Goal: Information Seeking & Learning: Learn about a topic

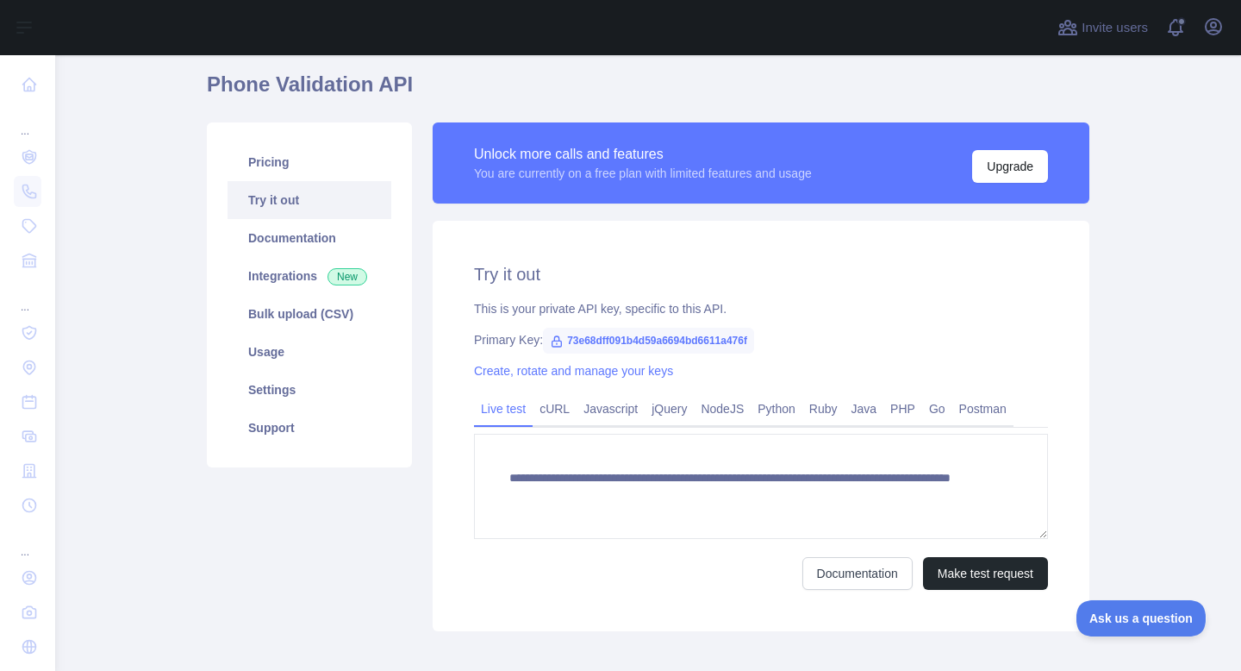
scroll to position [57, 0]
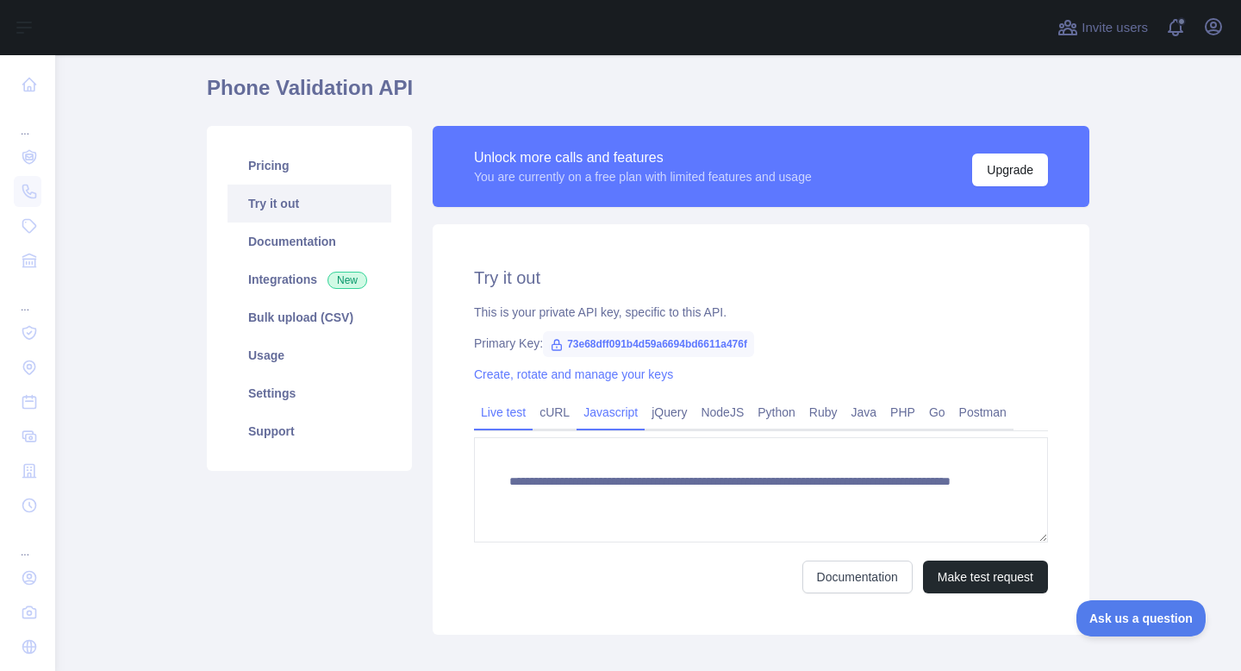
click at [611, 417] on link "Javascript" at bounding box center [611, 412] width 68 height 28
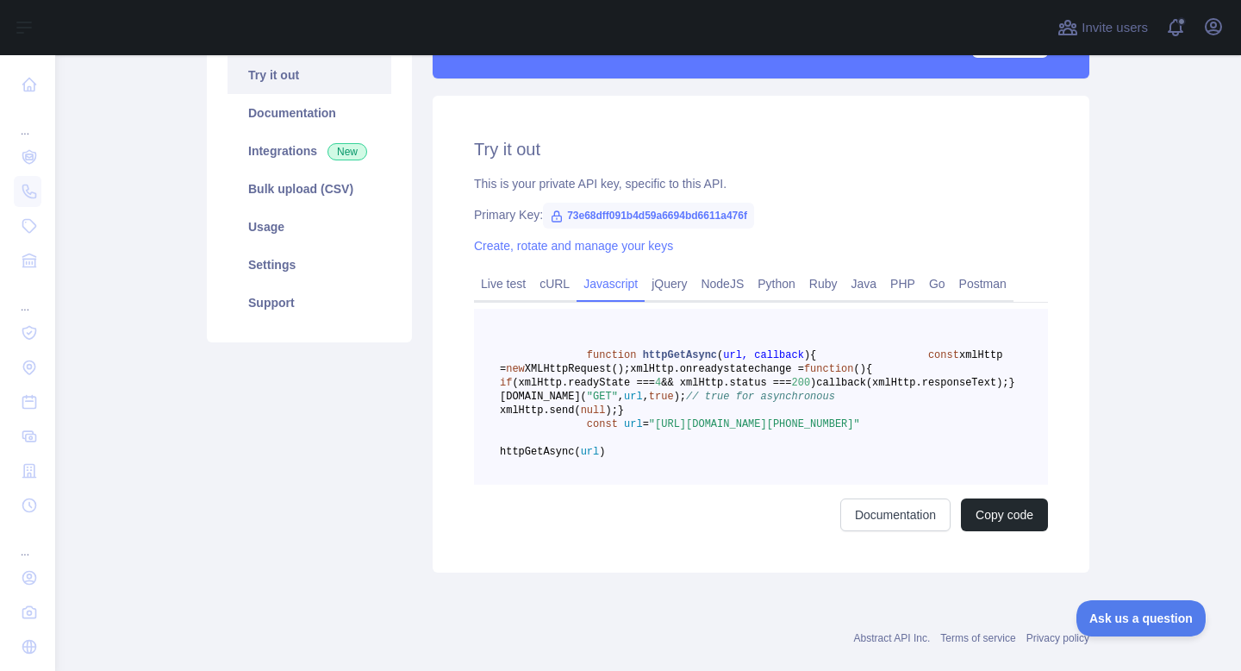
scroll to position [178, 0]
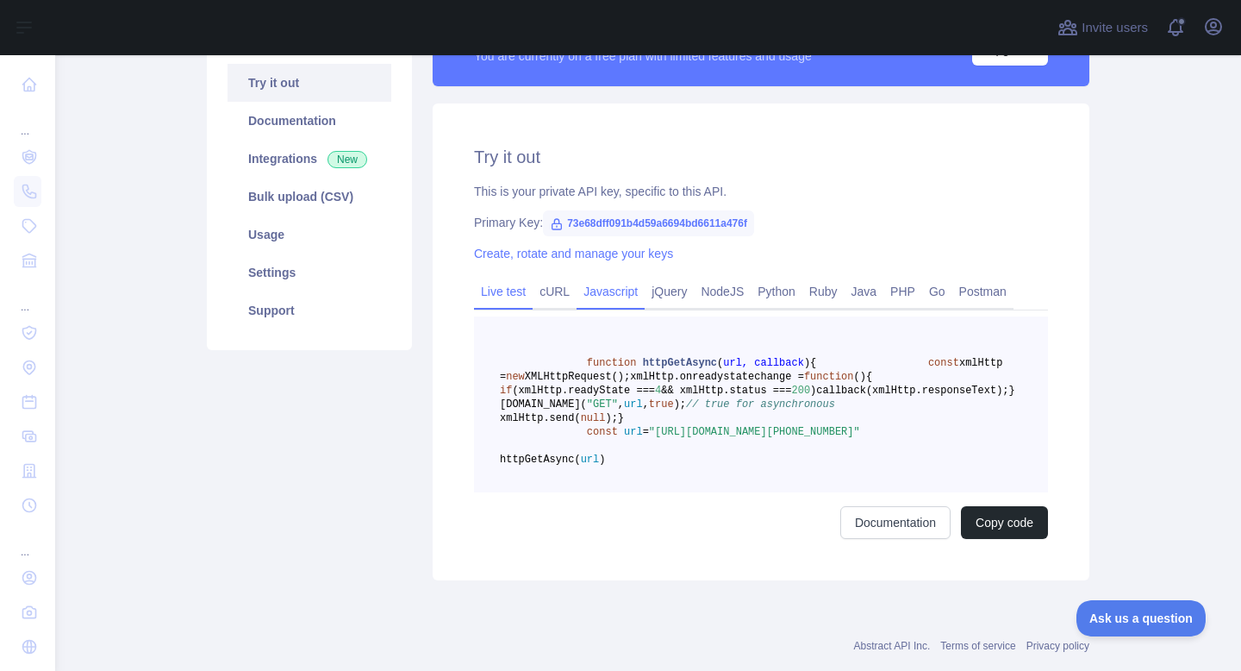
click at [510, 292] on link "Live test" at bounding box center [503, 292] width 59 height 28
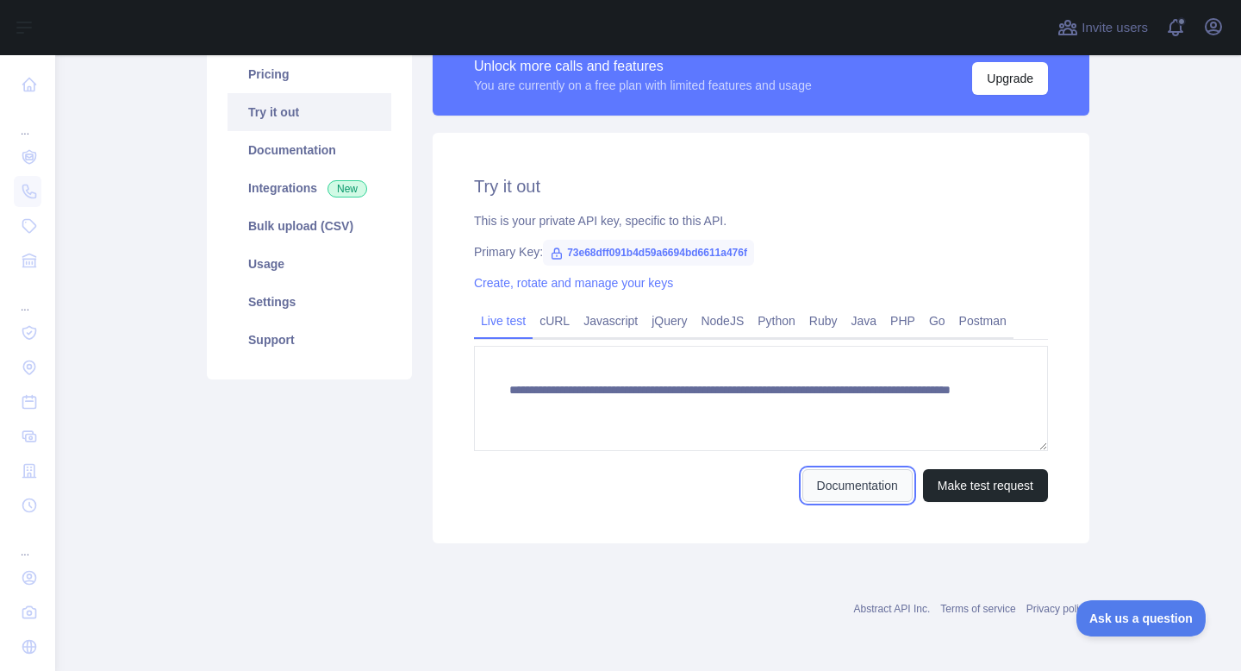
click at [812, 486] on link "Documentation" at bounding box center [858, 485] width 110 height 33
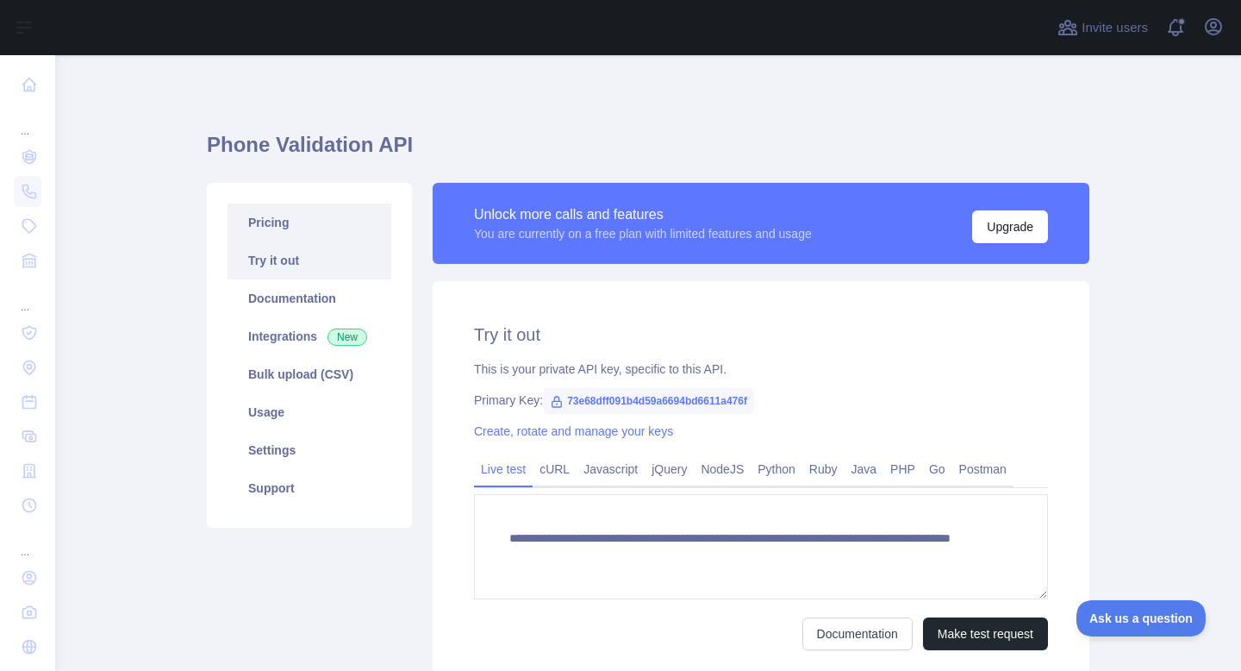
click at [299, 209] on link "Pricing" at bounding box center [310, 222] width 164 height 38
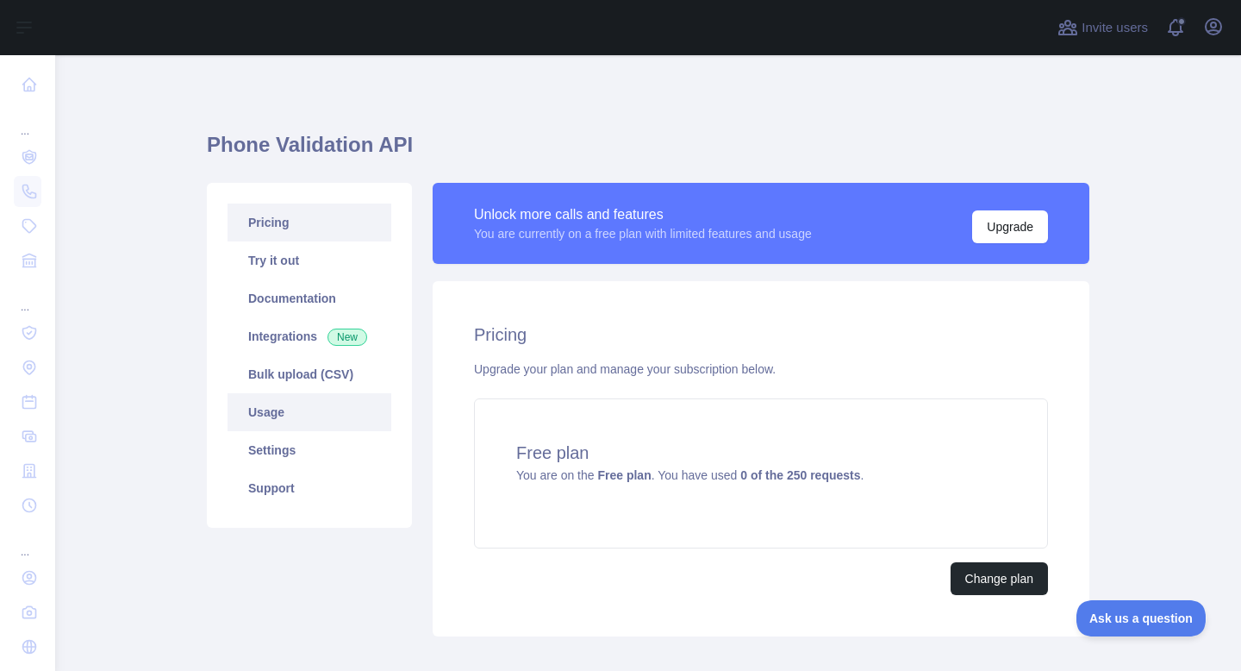
click at [290, 405] on link "Usage" at bounding box center [310, 412] width 164 height 38
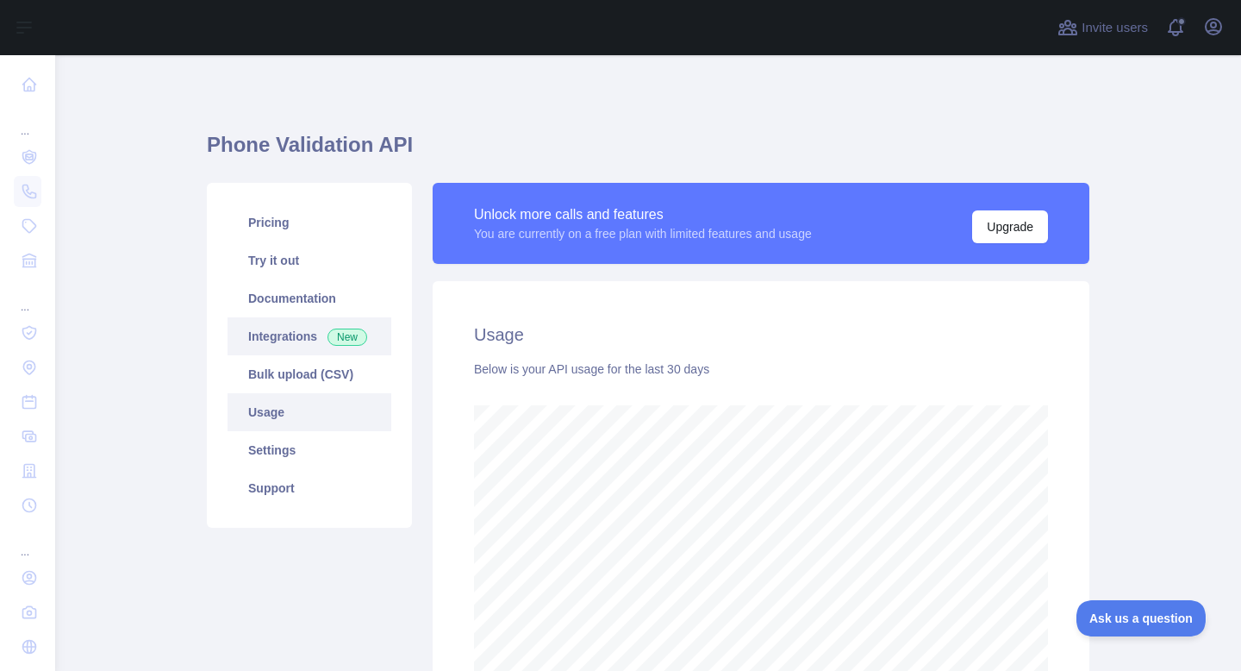
click at [317, 334] on link "Integrations New" at bounding box center [310, 336] width 164 height 38
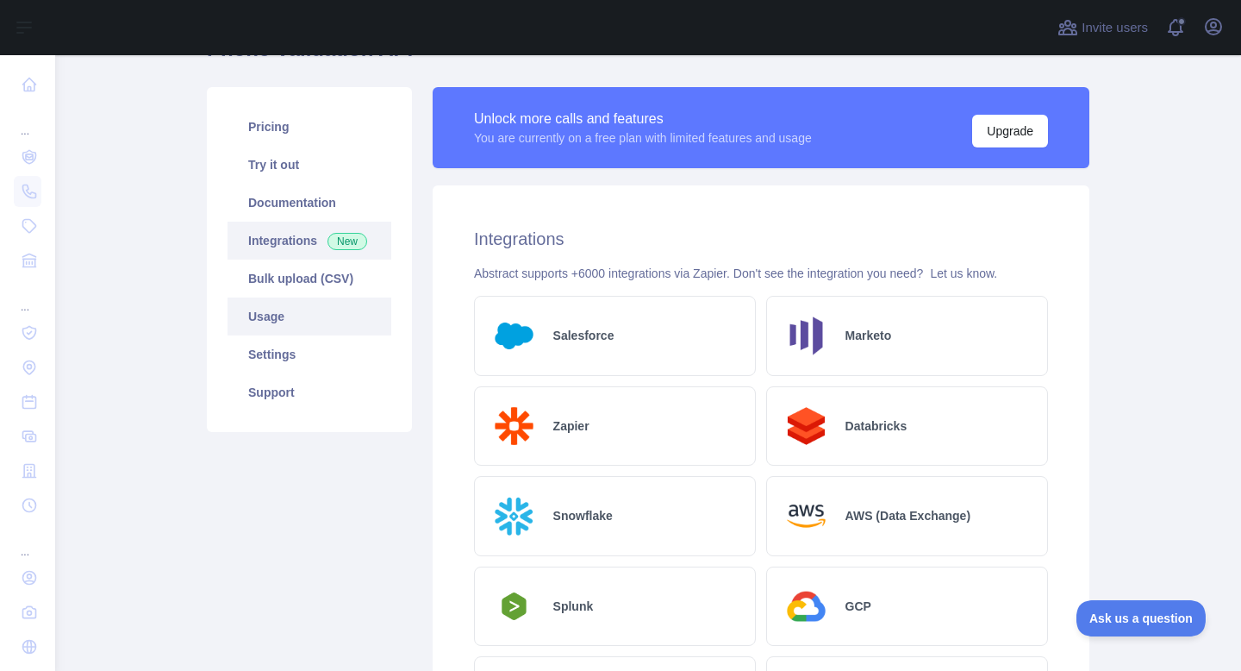
scroll to position [119, 0]
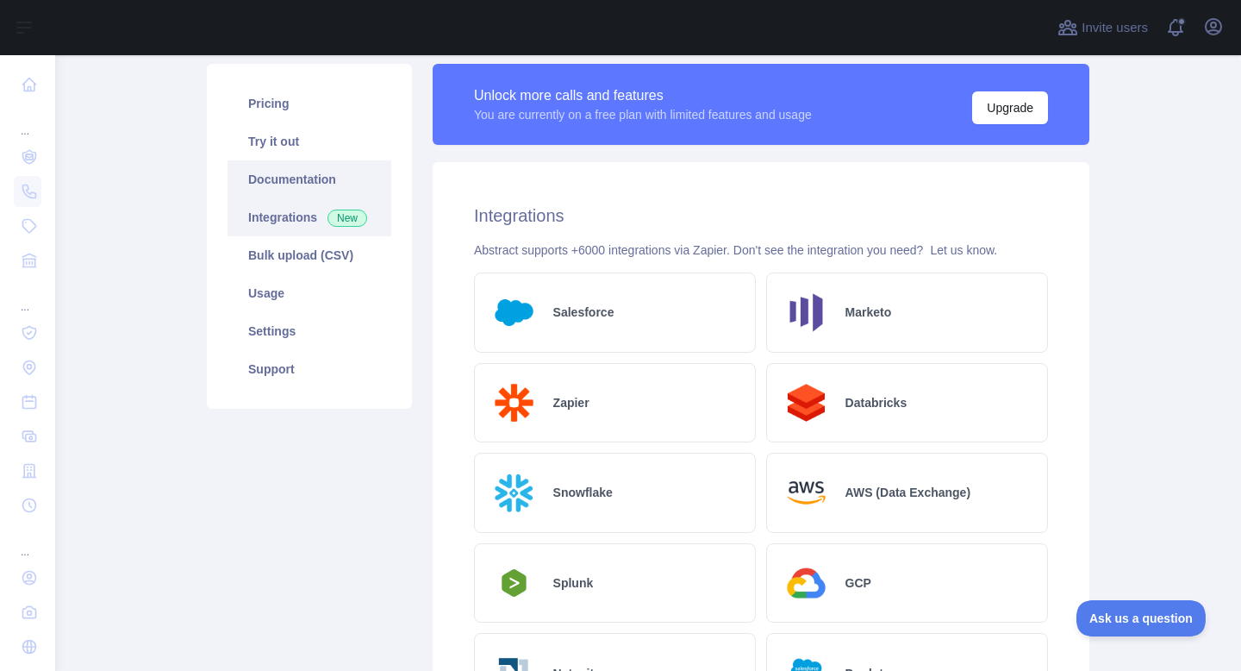
click at [290, 189] on link "Documentation" at bounding box center [310, 179] width 164 height 38
click at [295, 295] on link "Usage" at bounding box center [310, 293] width 164 height 38
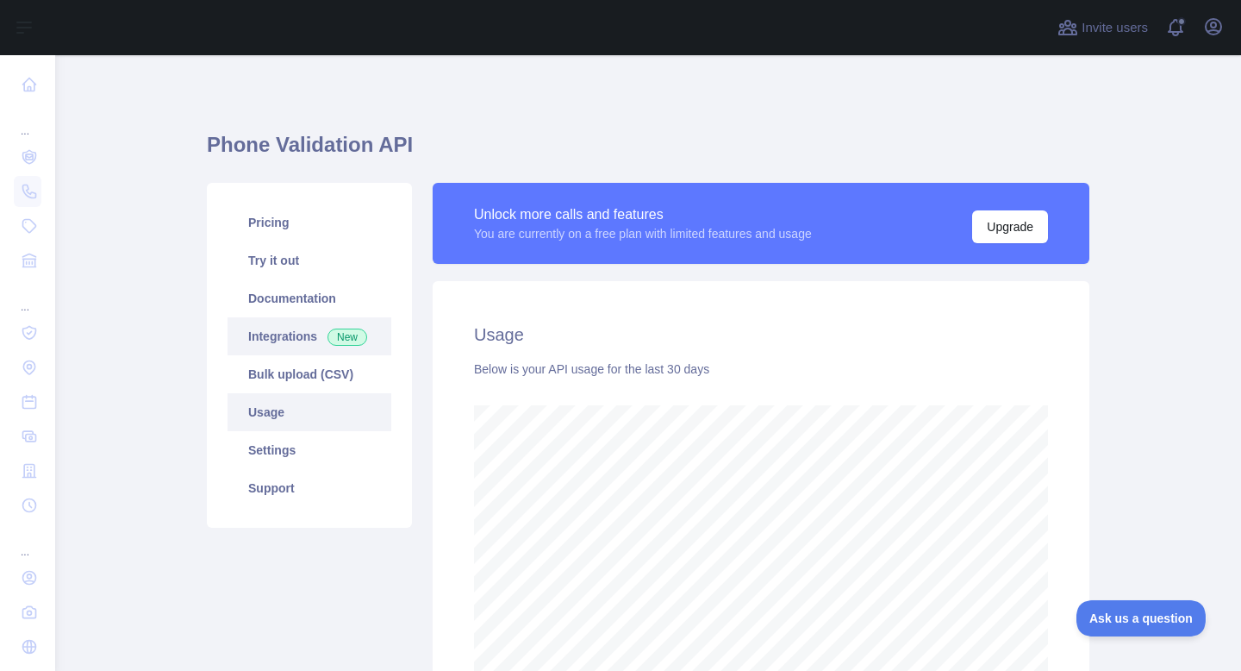
click at [304, 328] on link "Integrations New" at bounding box center [310, 336] width 164 height 38
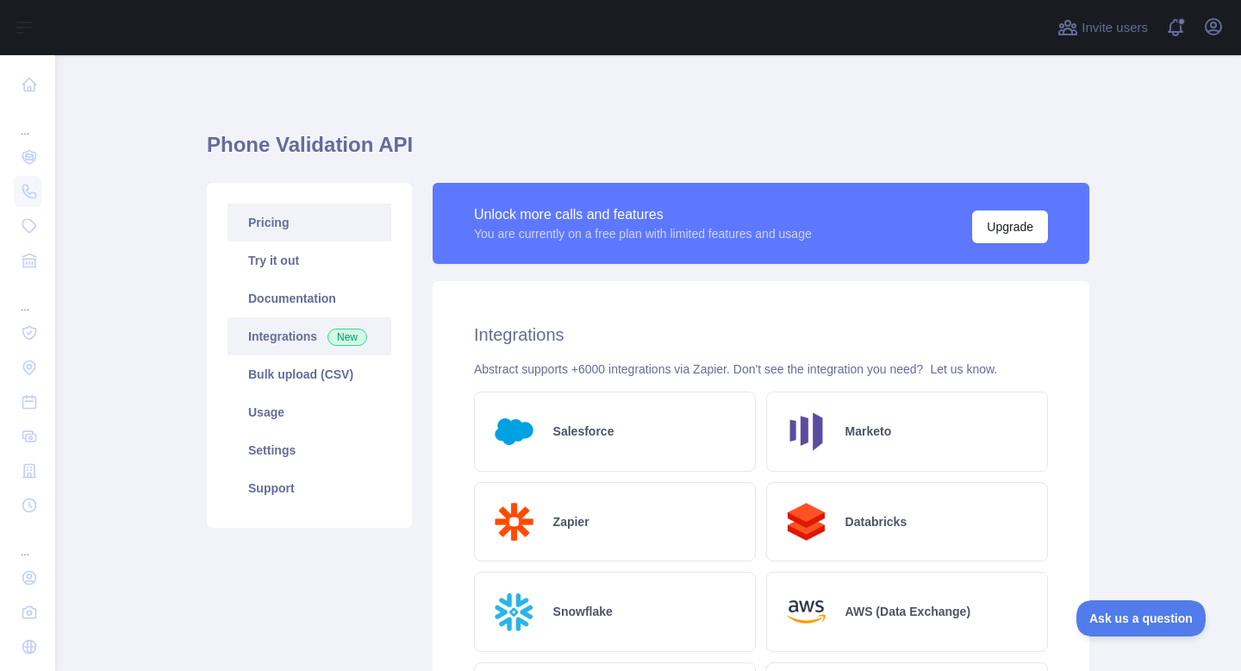
click at [300, 228] on link "Pricing" at bounding box center [310, 222] width 164 height 38
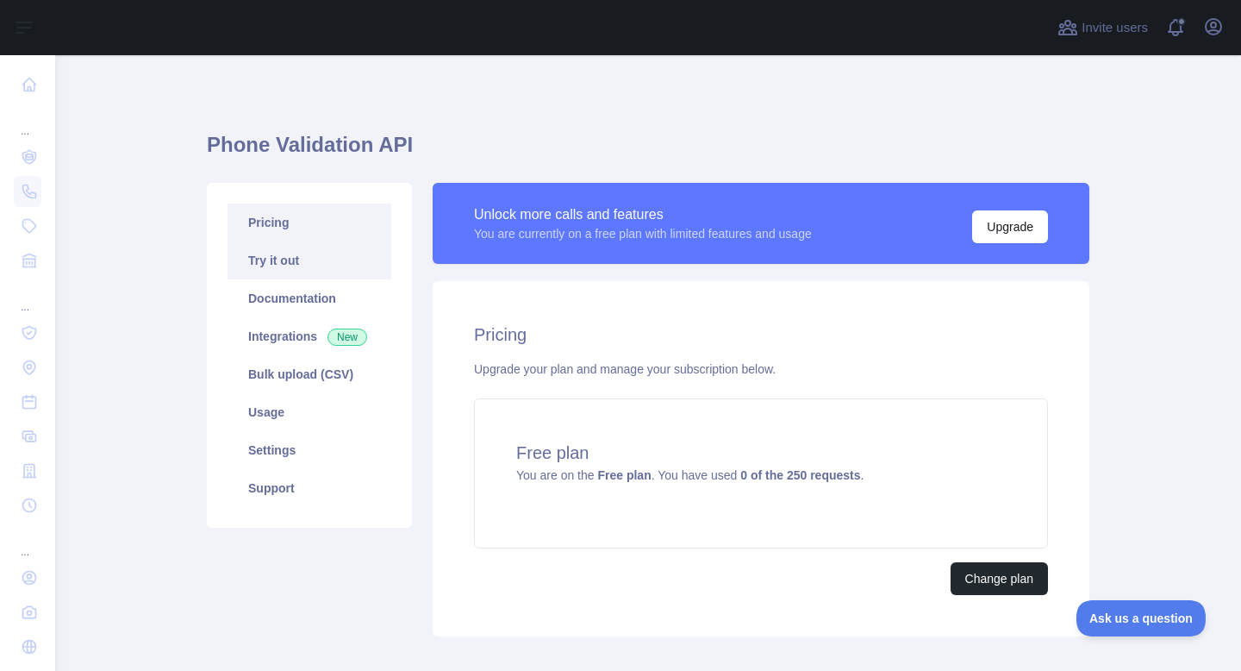
click at [297, 262] on link "Try it out" at bounding box center [310, 260] width 164 height 38
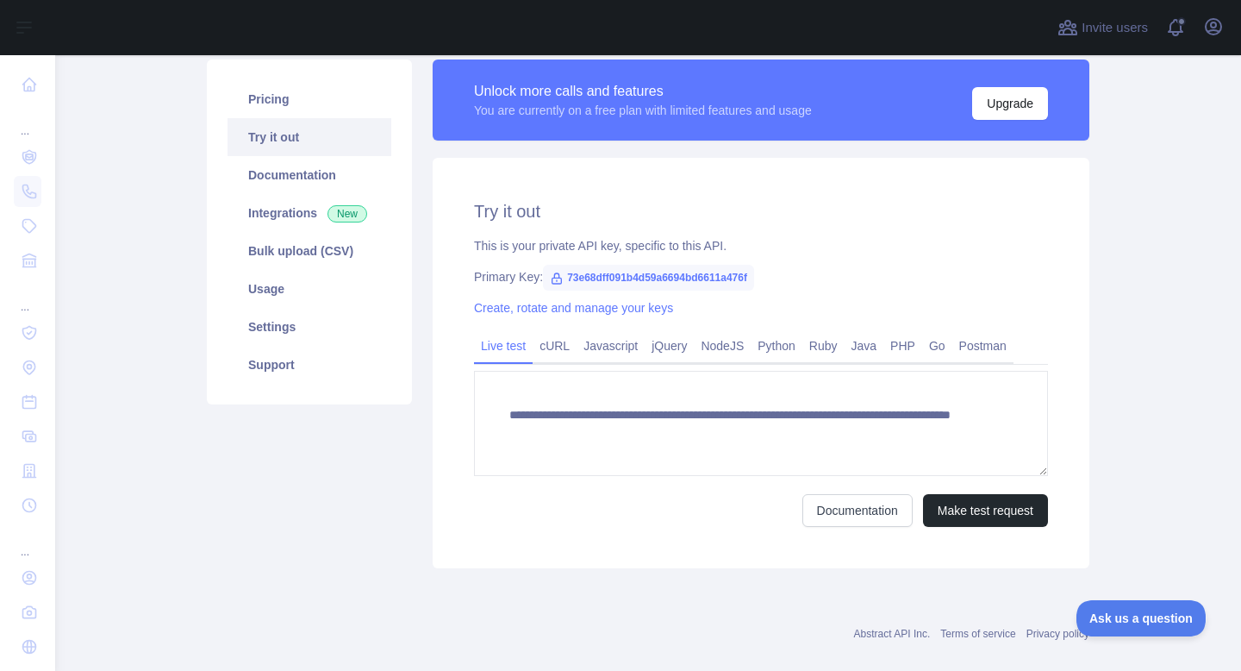
scroll to position [118, 0]
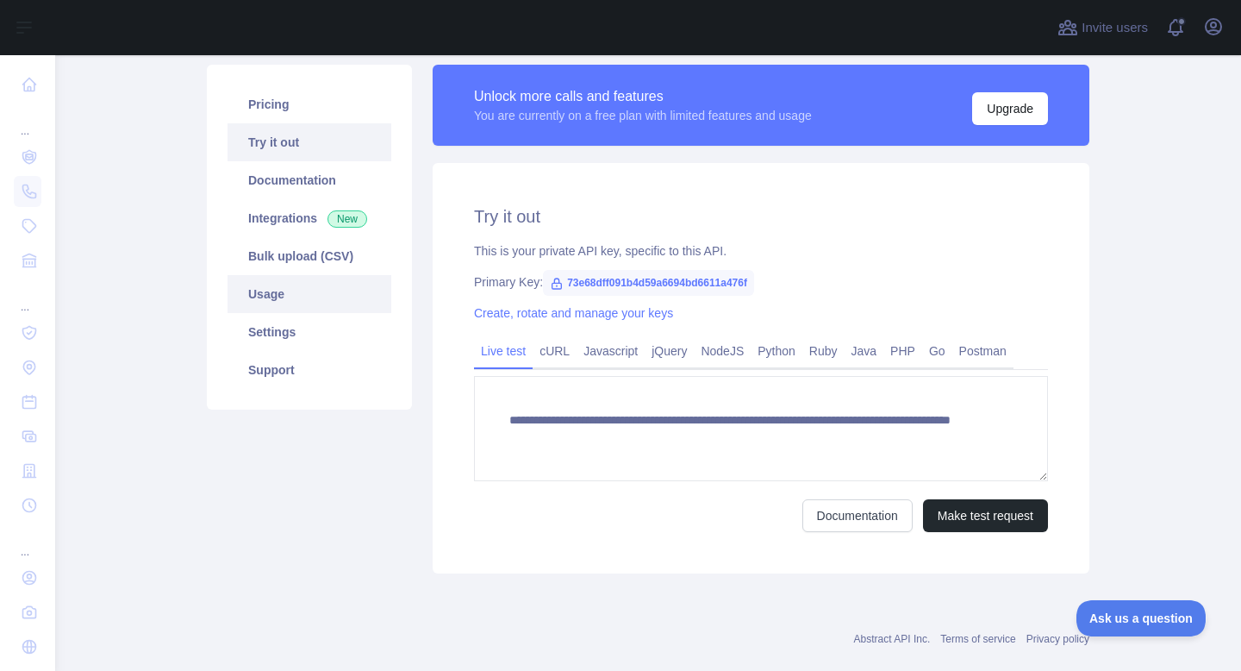
click at [290, 284] on link "Usage" at bounding box center [310, 294] width 164 height 38
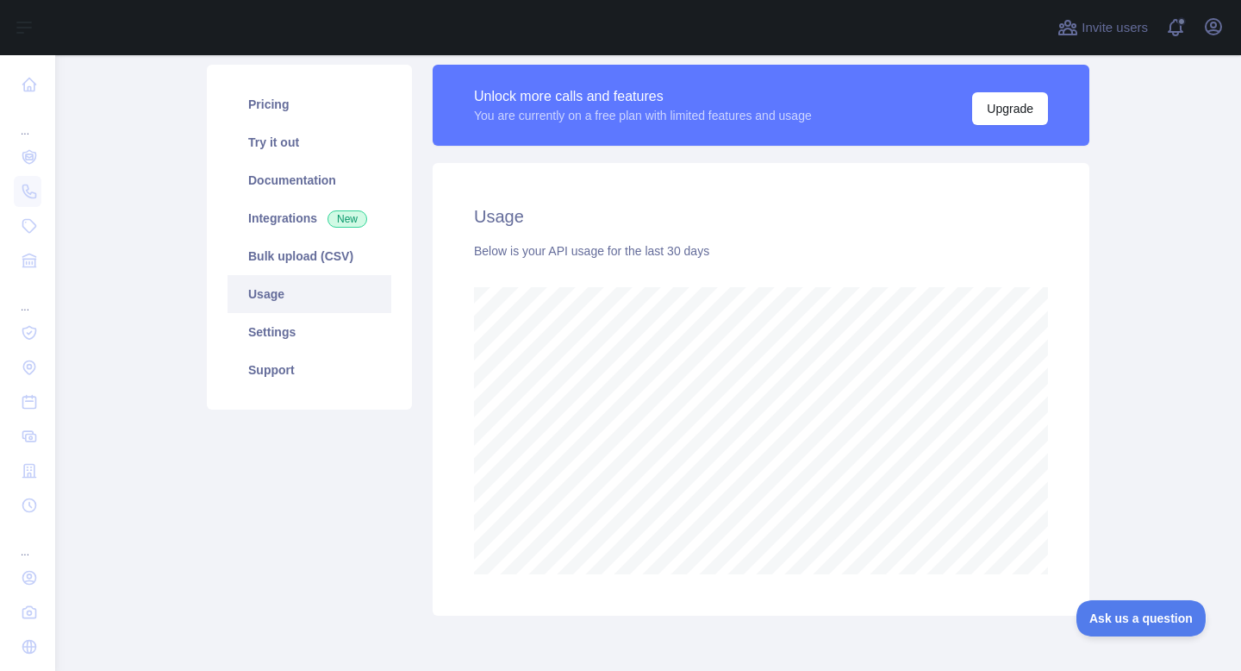
scroll to position [615, 1186]
click at [306, 114] on link "Pricing" at bounding box center [310, 104] width 164 height 38
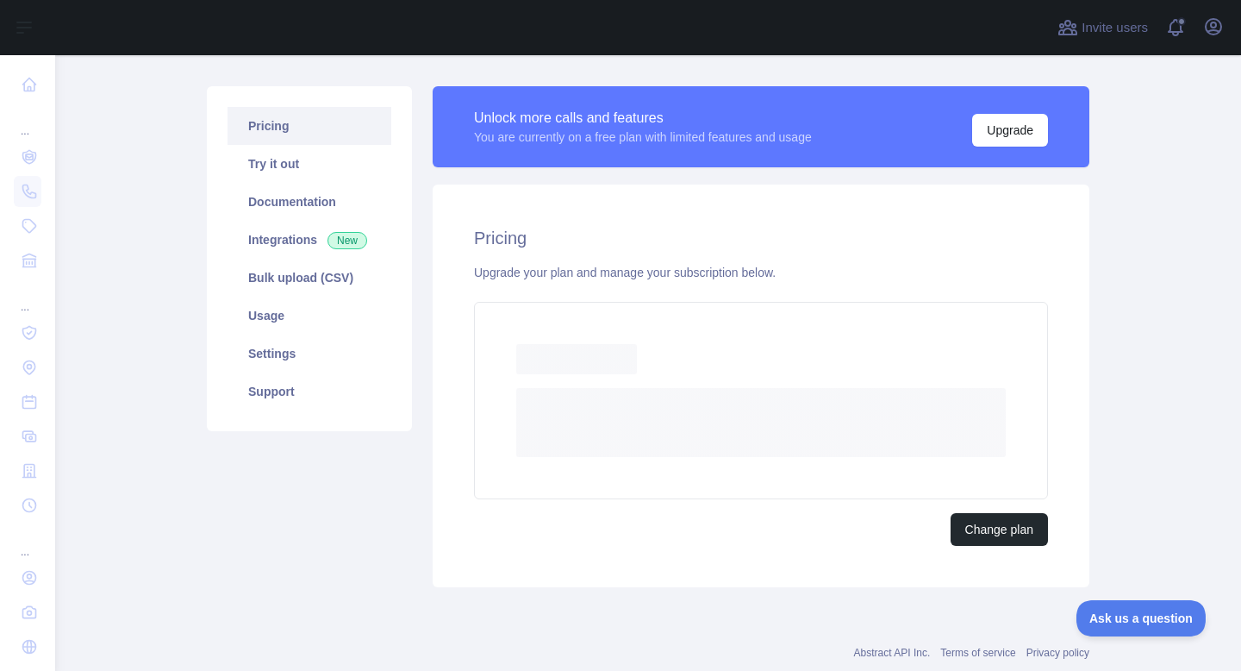
scroll to position [86, 0]
